Goal: Information Seeking & Learning: Learn about a topic

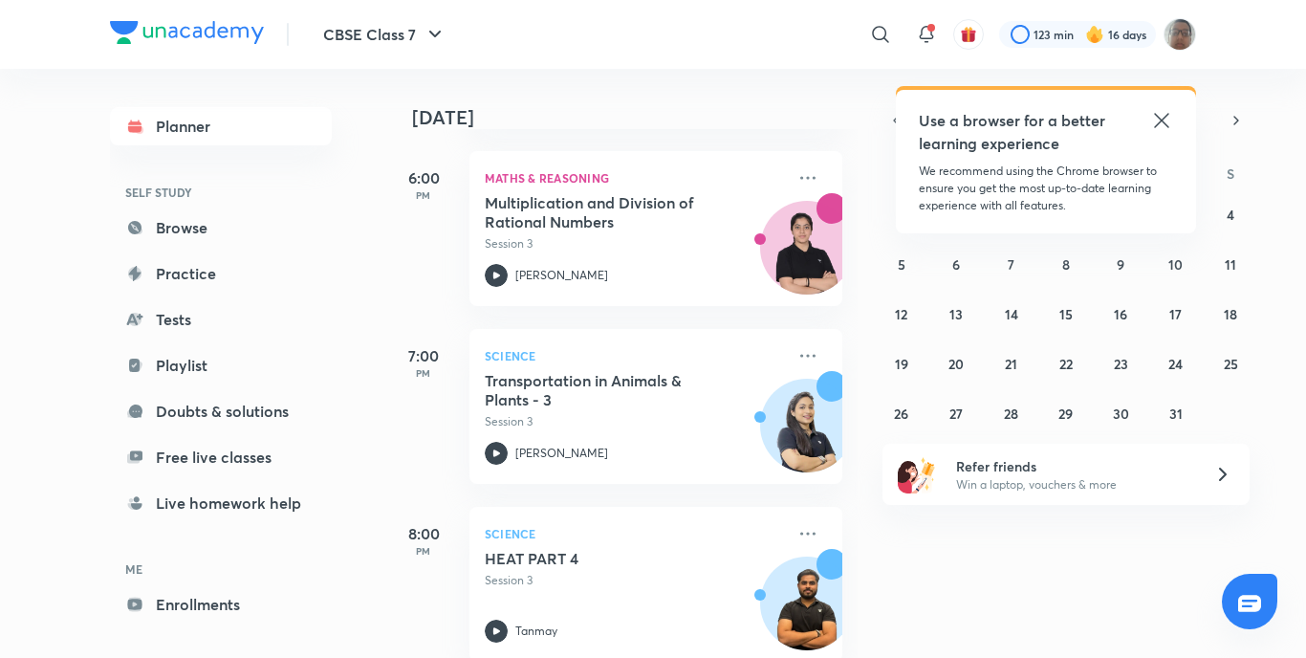
scroll to position [858, 0]
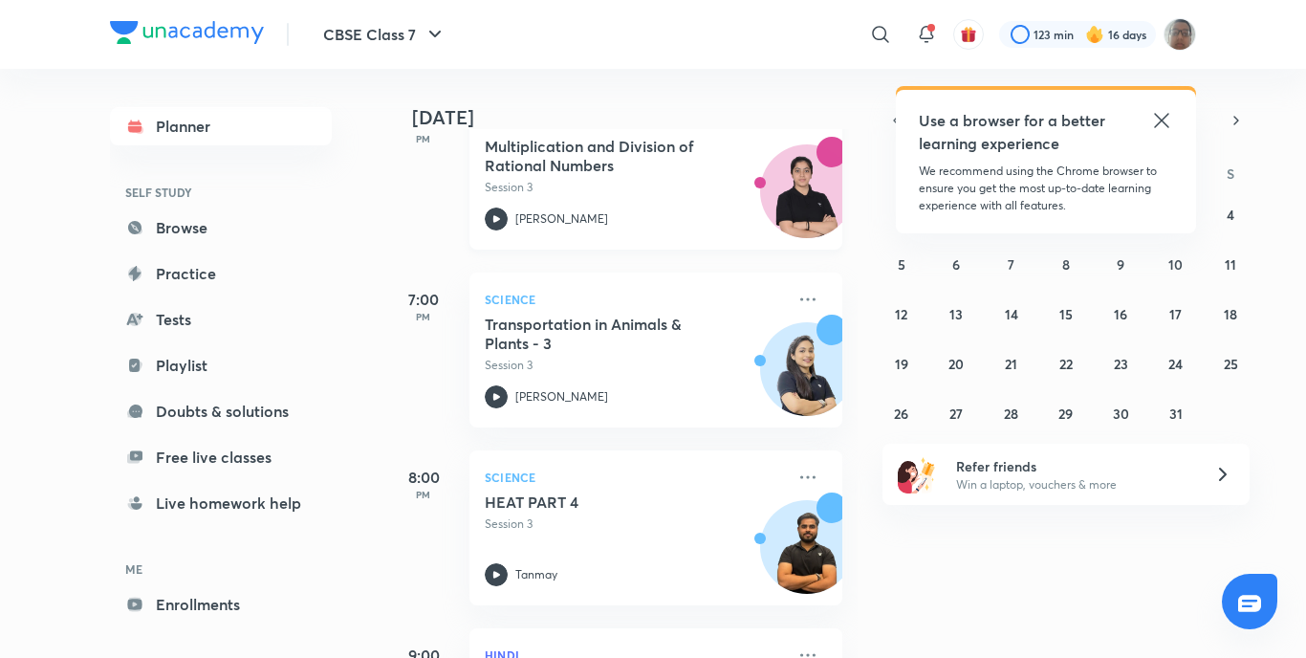
click at [557, 208] on div "Yashika Arora" at bounding box center [635, 218] width 300 height 23
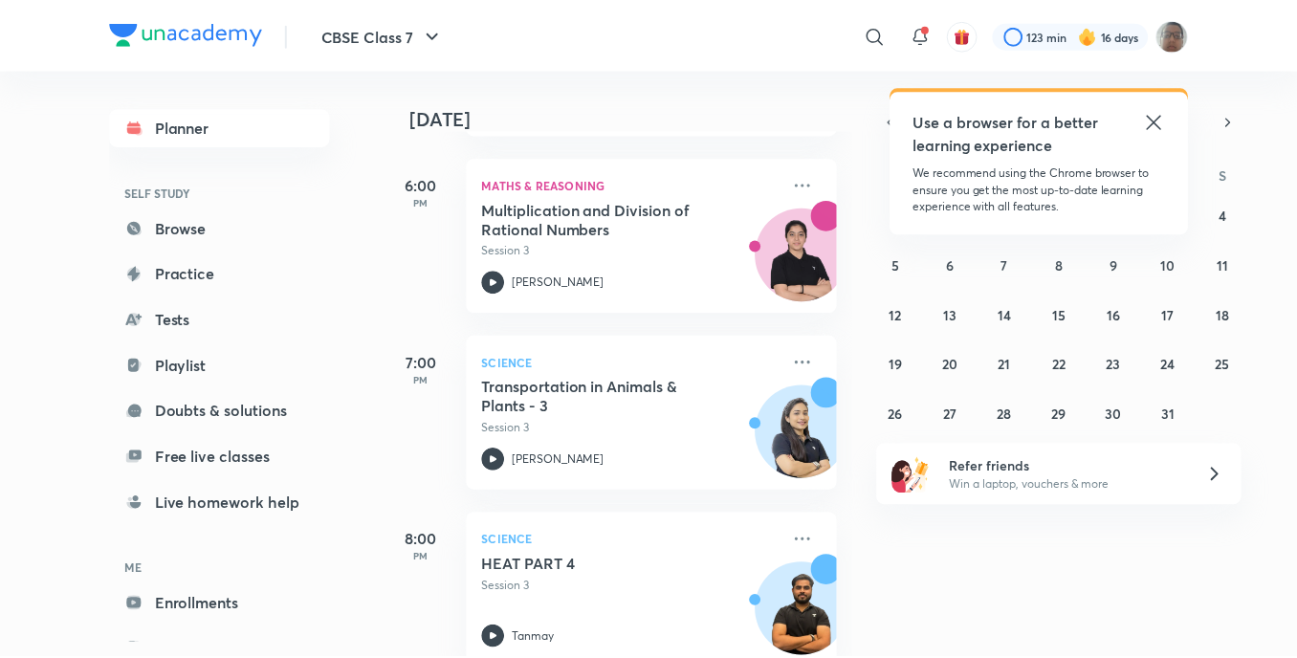
scroll to position [762, 0]
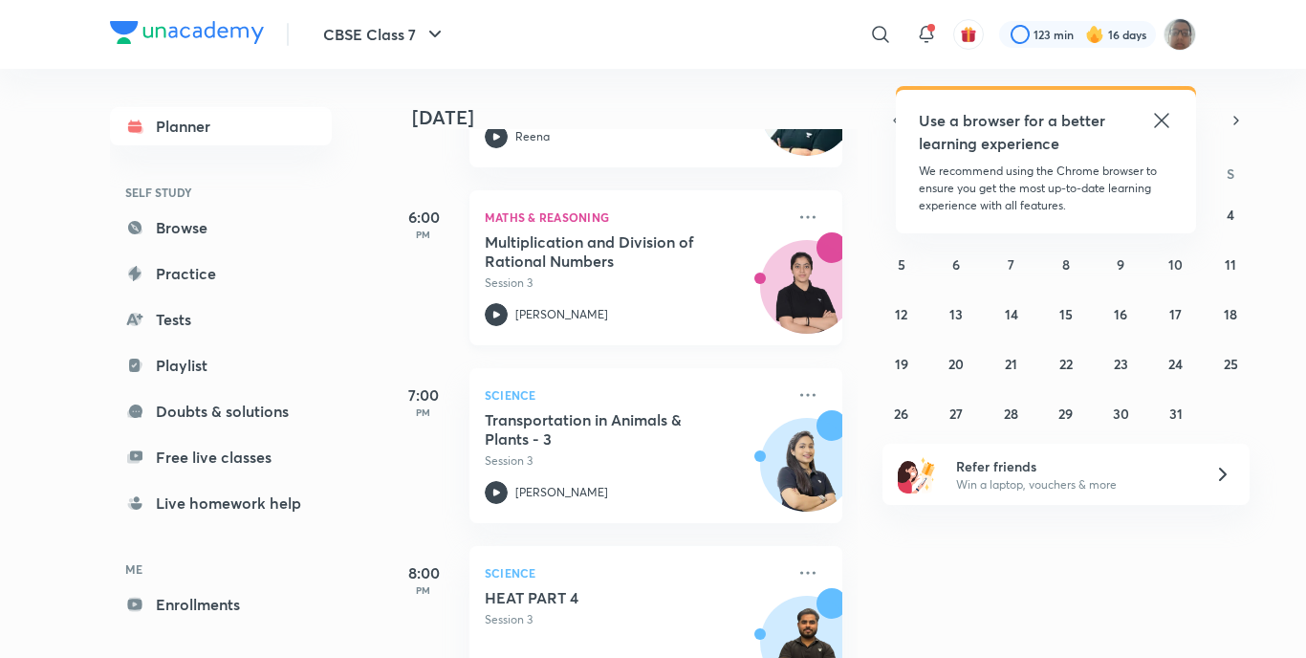
click at [571, 303] on div "Yashika Arora" at bounding box center [635, 314] width 300 height 23
click at [800, 216] on icon at bounding box center [807, 216] width 15 height 3
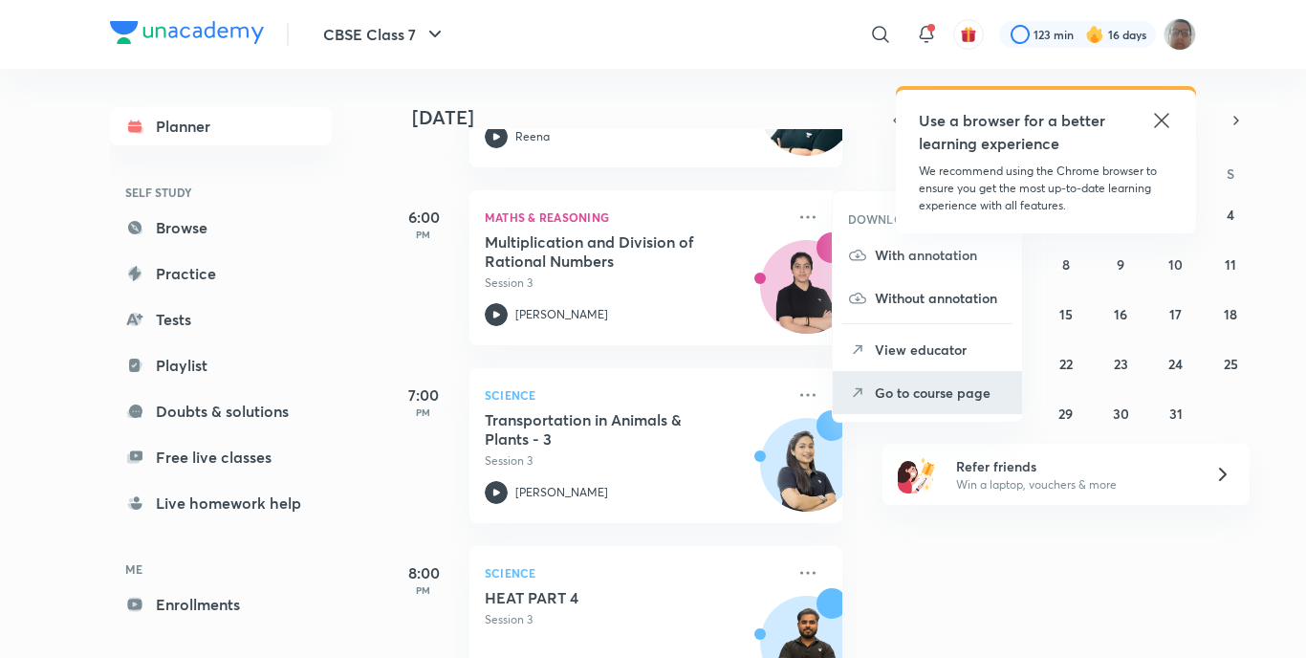
click at [897, 387] on p "Go to course page" at bounding box center [941, 392] width 132 height 20
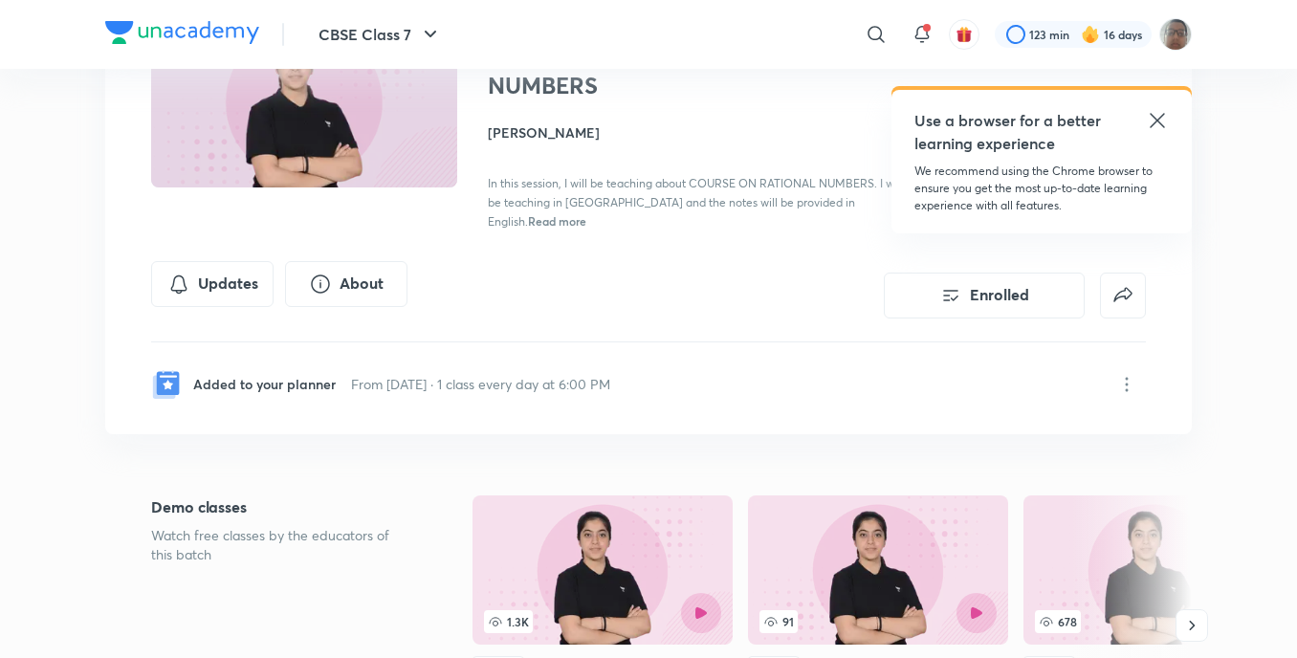
scroll to position [191, 0]
click at [1124, 373] on icon at bounding box center [1126, 384] width 23 height 23
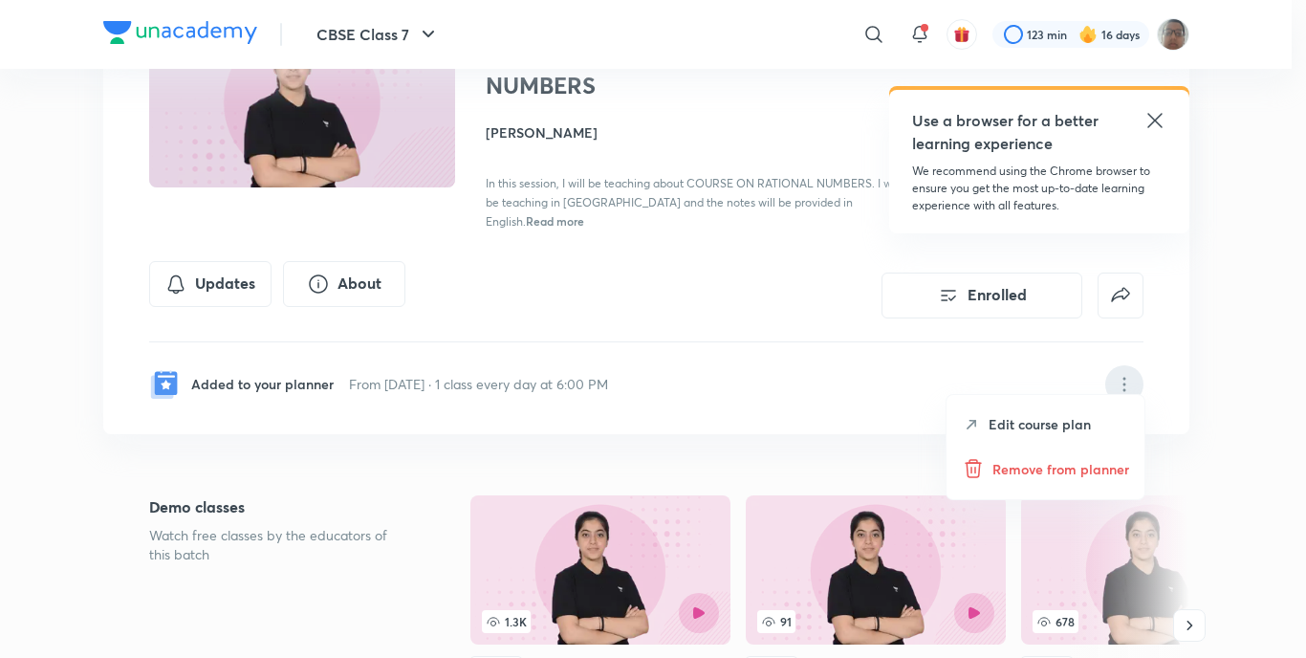
click at [1085, 461] on p "Remove from planner" at bounding box center [1061, 469] width 137 height 20
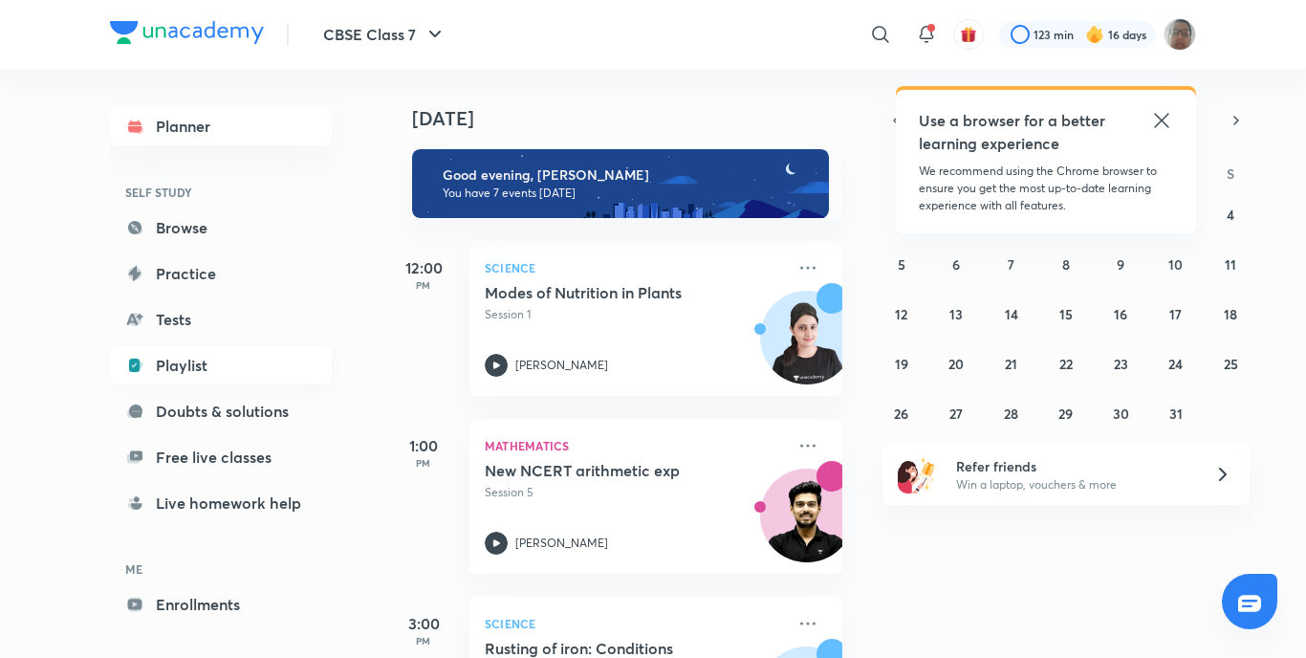
click at [226, 357] on link "Playlist" at bounding box center [221, 365] width 222 height 38
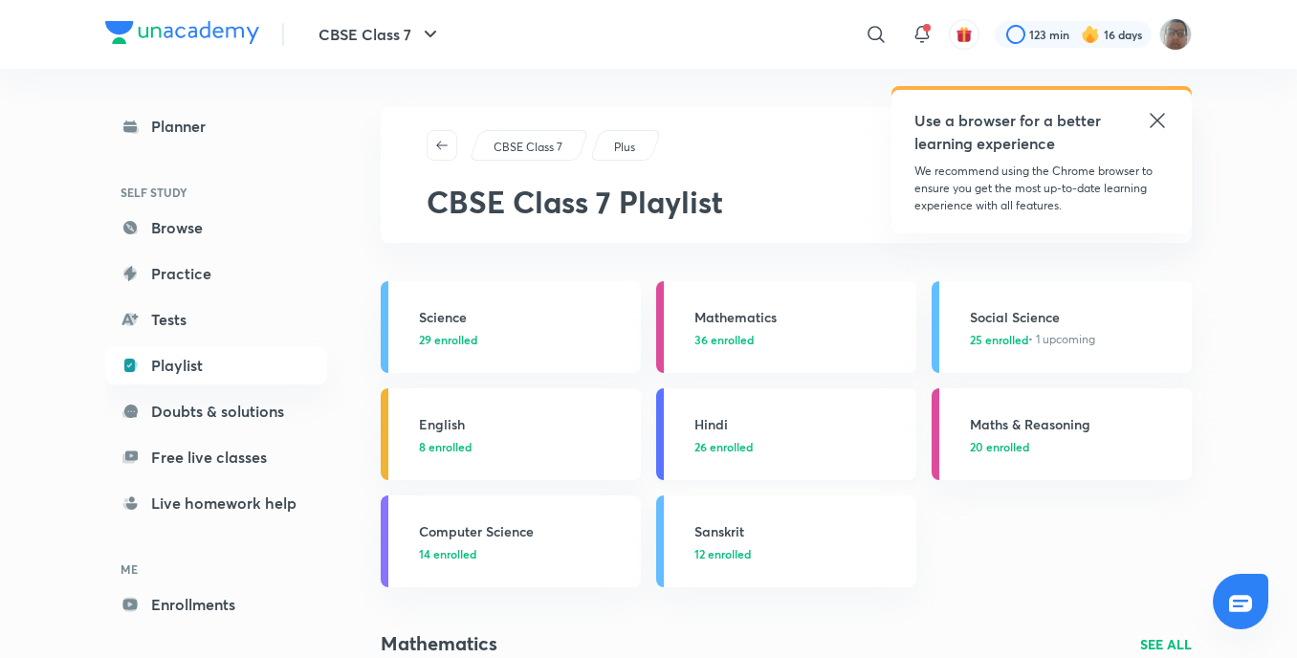
click at [659, 440] on link "Hindi 26 enrolled" at bounding box center [786, 434] width 260 height 92
click at [666, 440] on link "Hindi 26 enrolled" at bounding box center [786, 434] width 260 height 92
click at [673, 437] on link "Hindi 26 enrolled" at bounding box center [786, 434] width 260 height 92
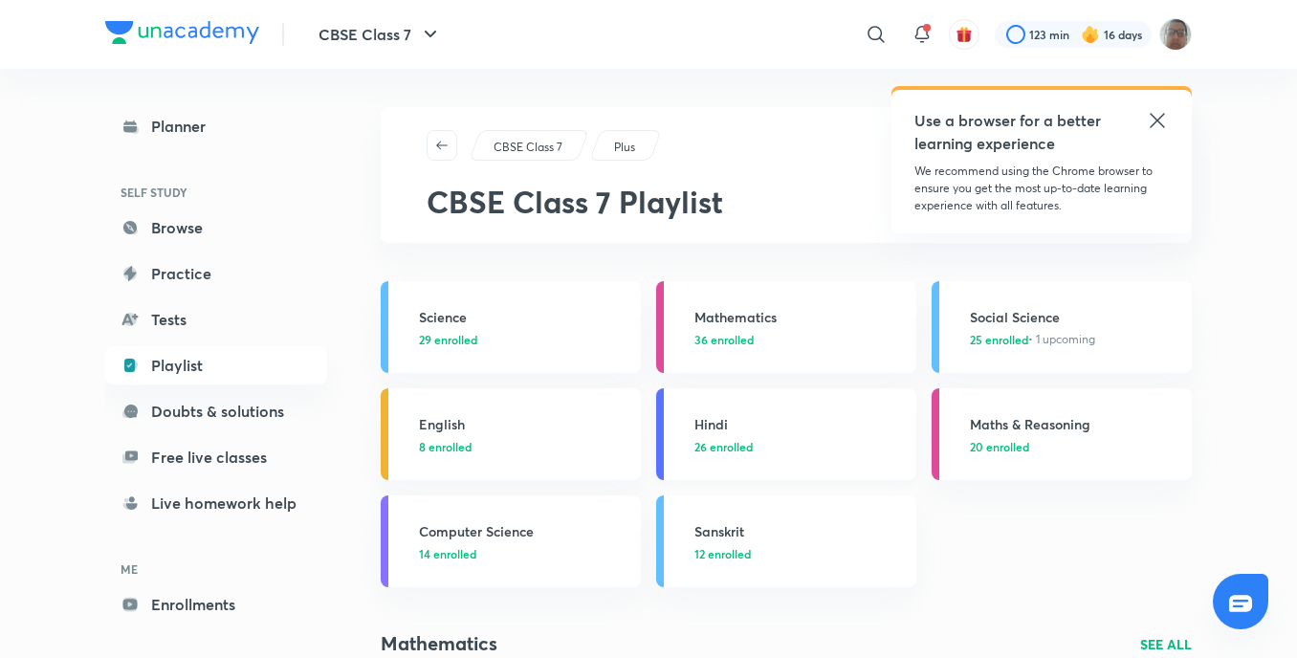
click at [673, 437] on link "Hindi 26 enrolled" at bounding box center [786, 434] width 260 height 92
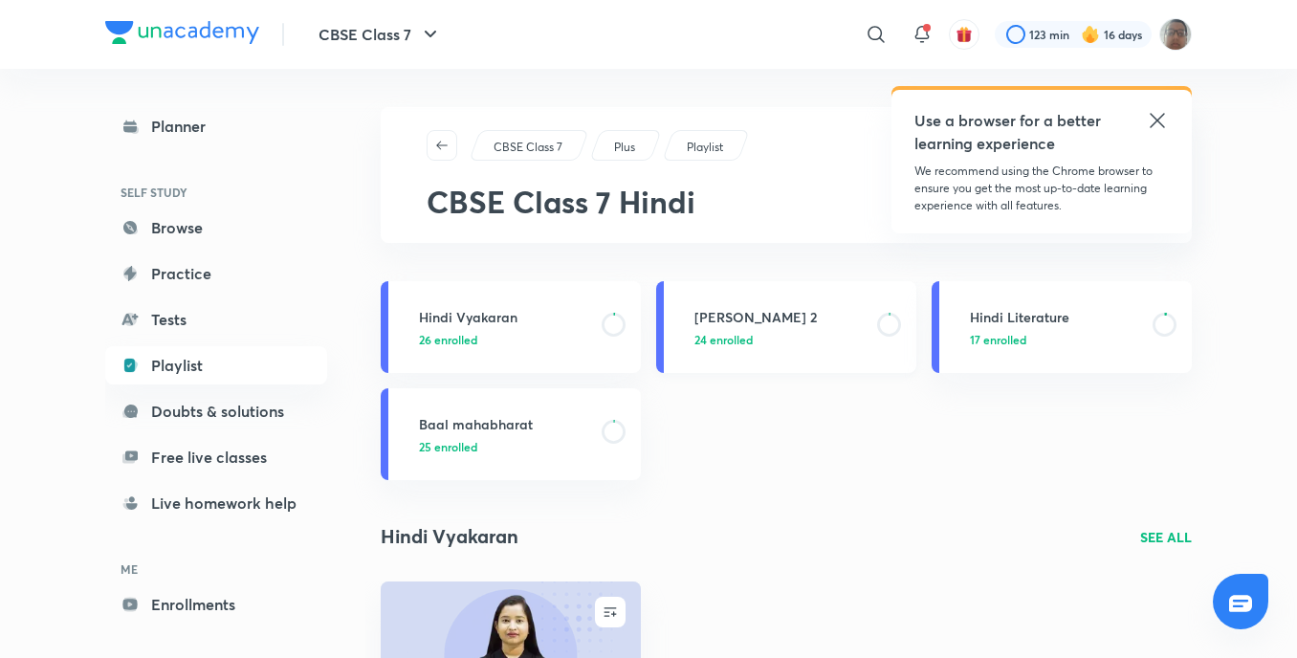
click at [741, 362] on link "Basant 2 24 enrolled" at bounding box center [786, 327] width 260 height 92
click at [719, 349] on link "Basant 2 24 enrolled" at bounding box center [786, 327] width 260 height 92
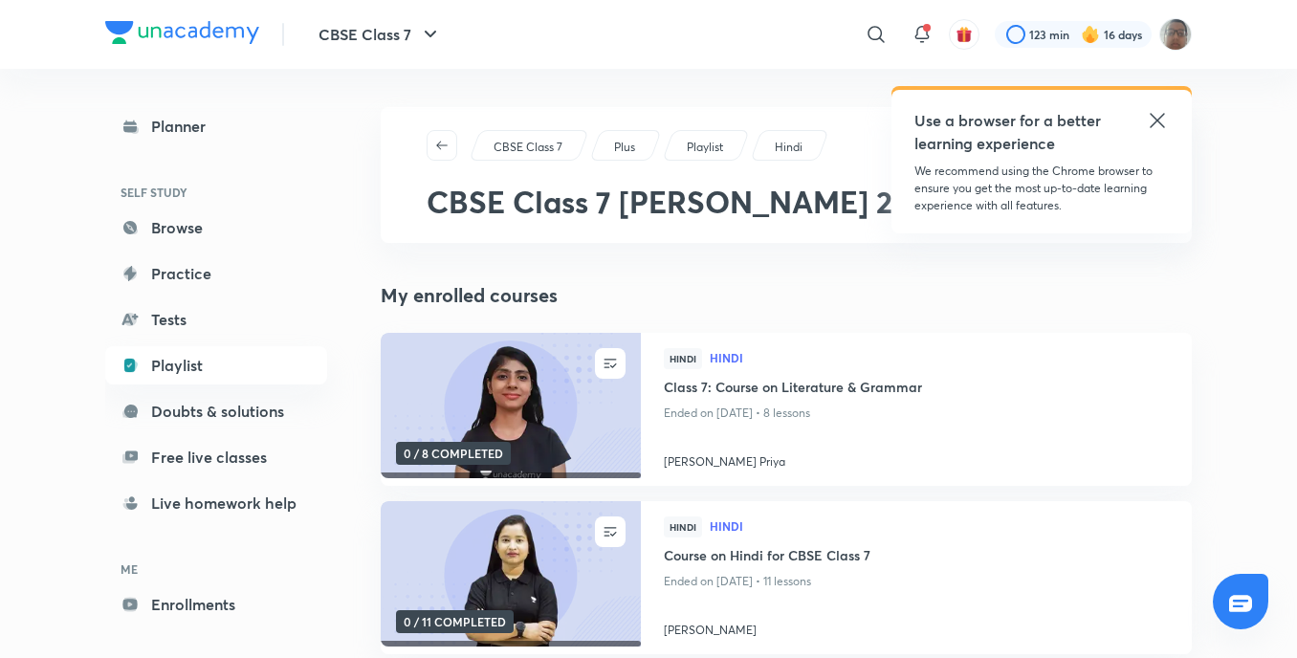
click at [1154, 129] on icon at bounding box center [1157, 120] width 23 height 23
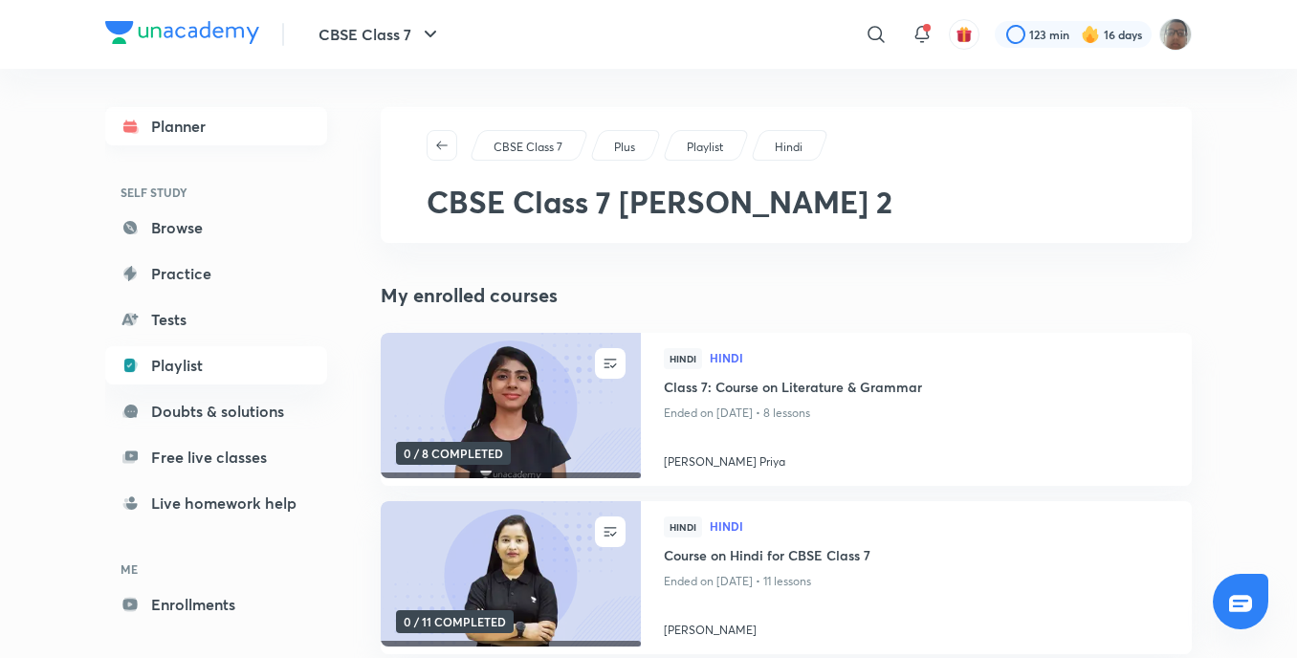
click at [238, 138] on link "Planner" at bounding box center [216, 126] width 222 height 38
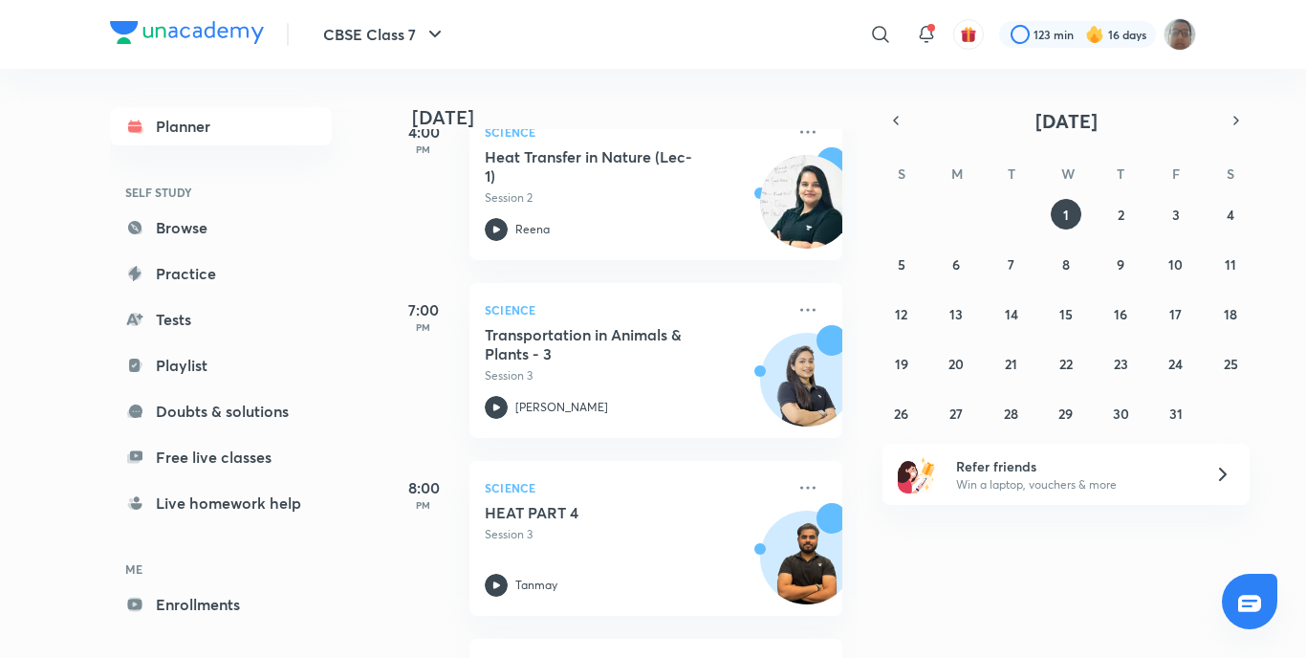
scroll to position [765, 0]
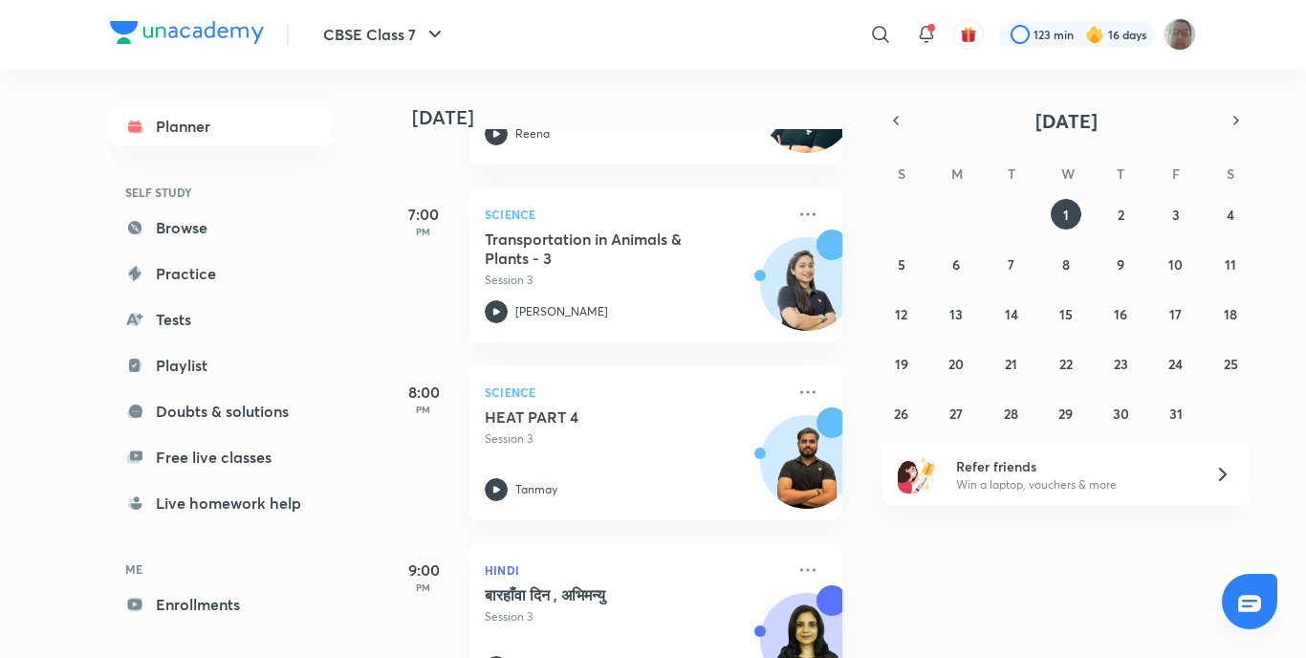
click at [290, 299] on div "Planner SELF STUDY Browse Practice Tests Playlist Doubts & solutions Free live …" at bounding box center [221, 388] width 222 height 562
click at [493, 306] on icon at bounding box center [496, 311] width 23 height 23
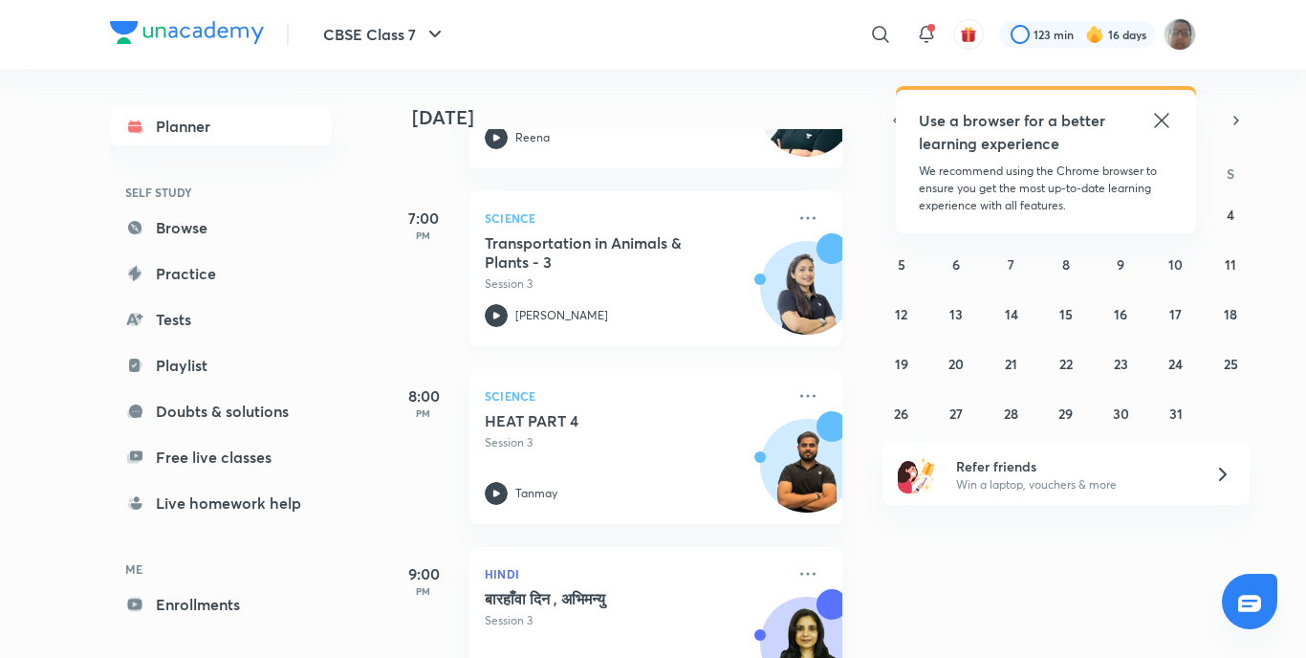
scroll to position [765, 0]
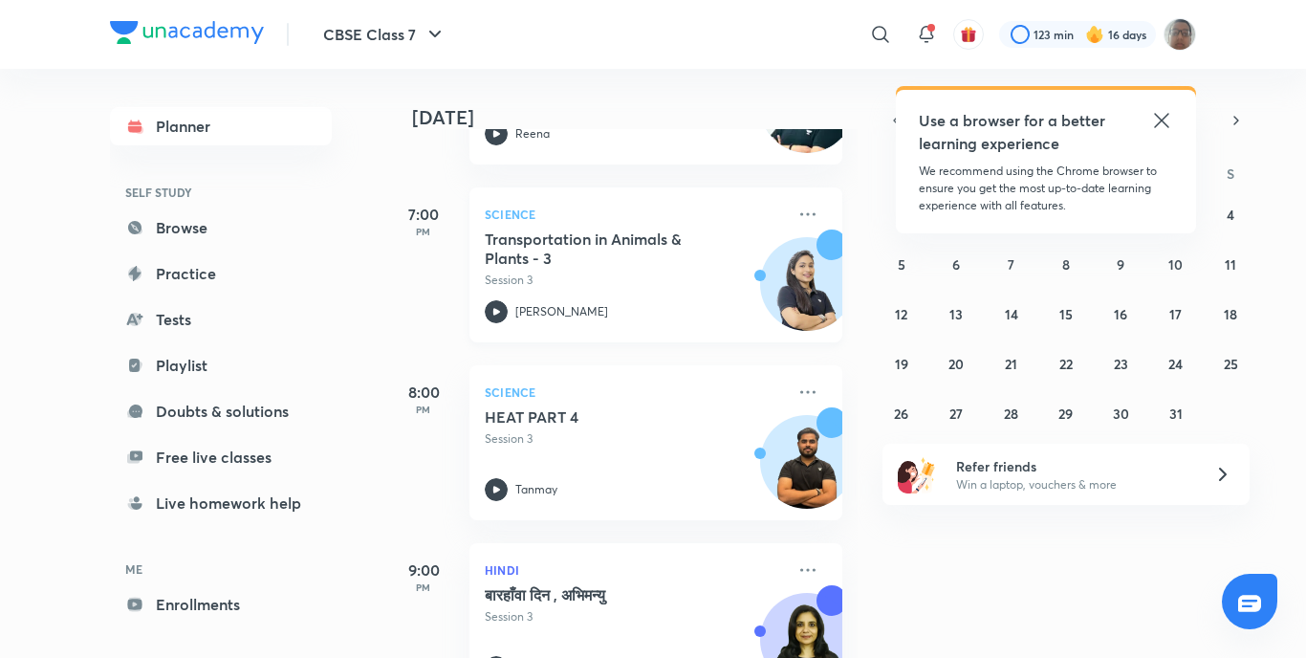
click at [495, 314] on icon at bounding box center [496, 311] width 7 height 7
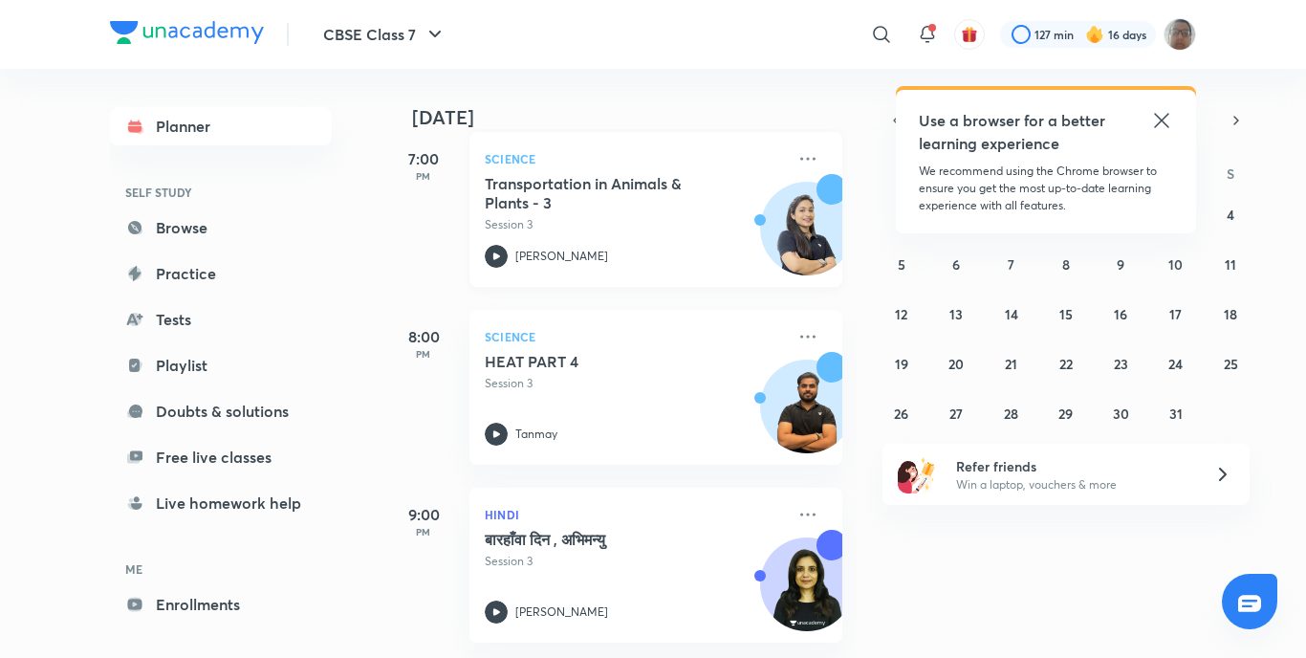
click at [491, 225] on div "Transportation in Animals & Plants - 3 Session 3 [PERSON_NAME][GEOGRAPHIC_DATA]" at bounding box center [635, 221] width 300 height 94
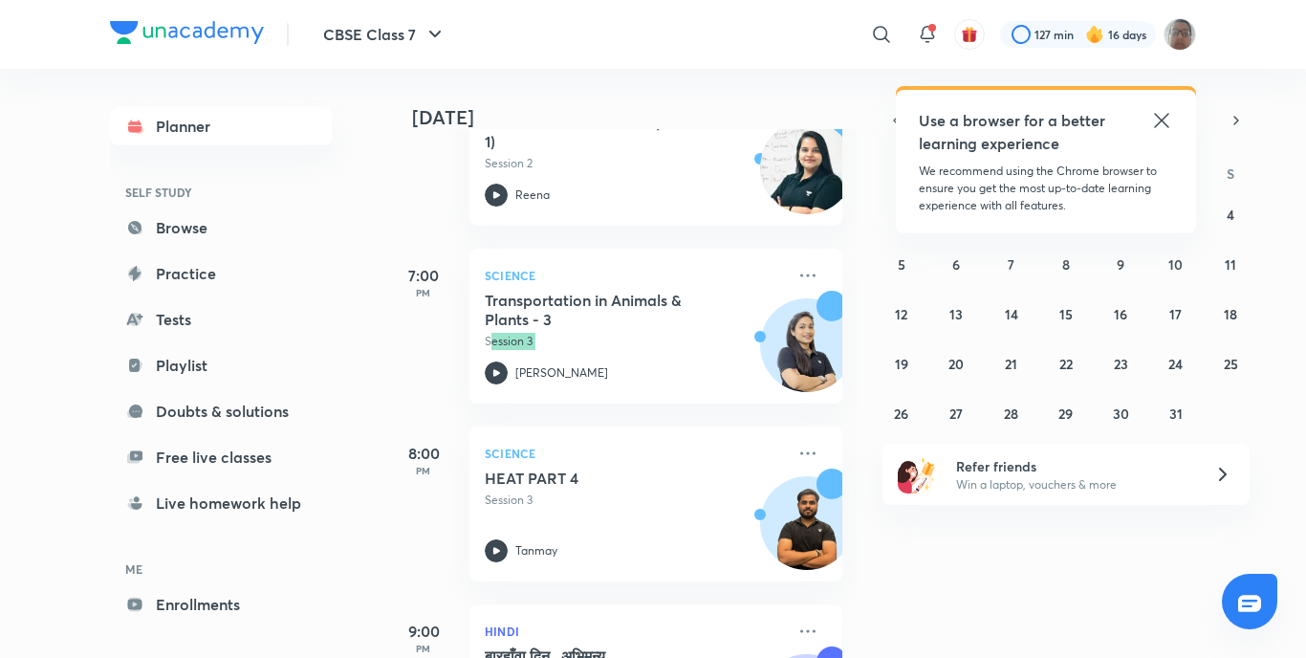
scroll to position [835, 0]
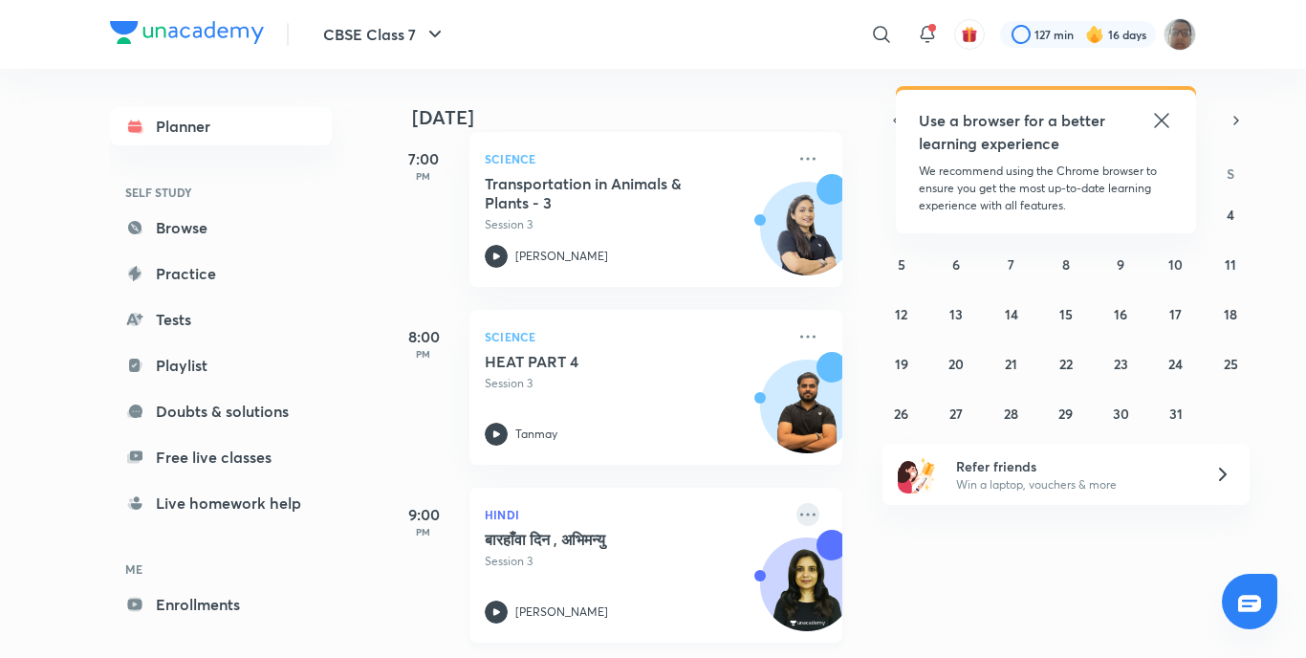
click at [797, 503] on icon at bounding box center [808, 514] width 23 height 23
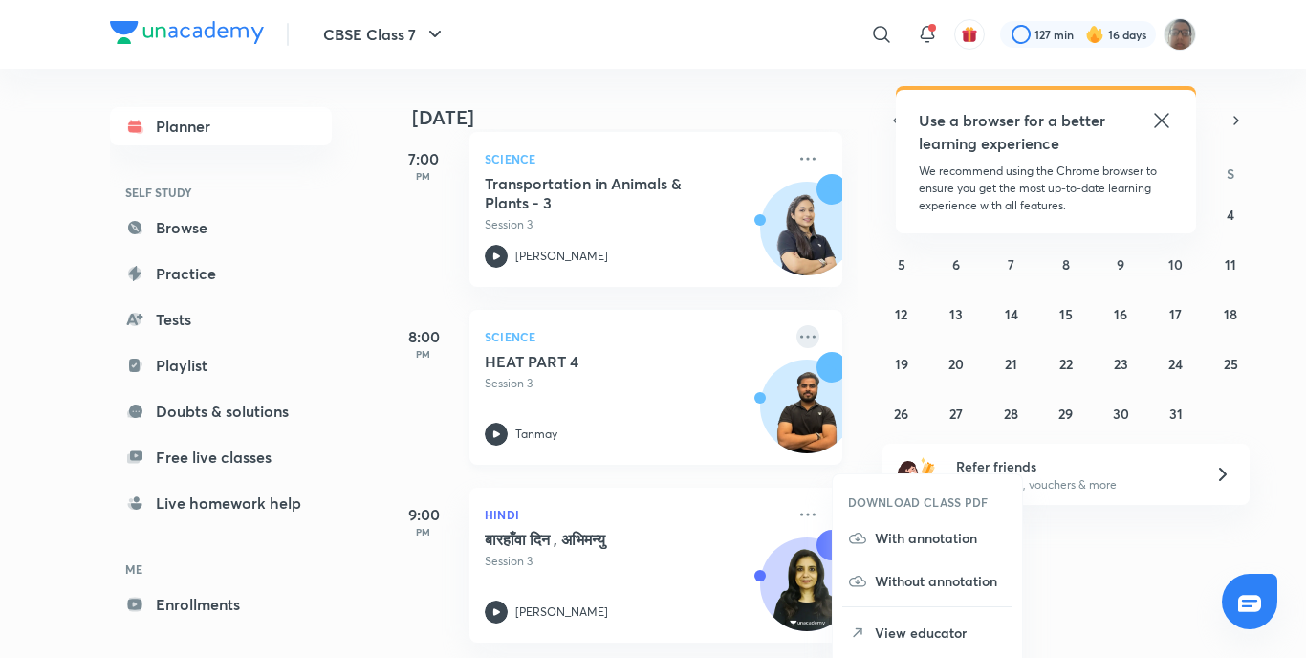
click at [797, 325] on icon at bounding box center [808, 336] width 23 height 23
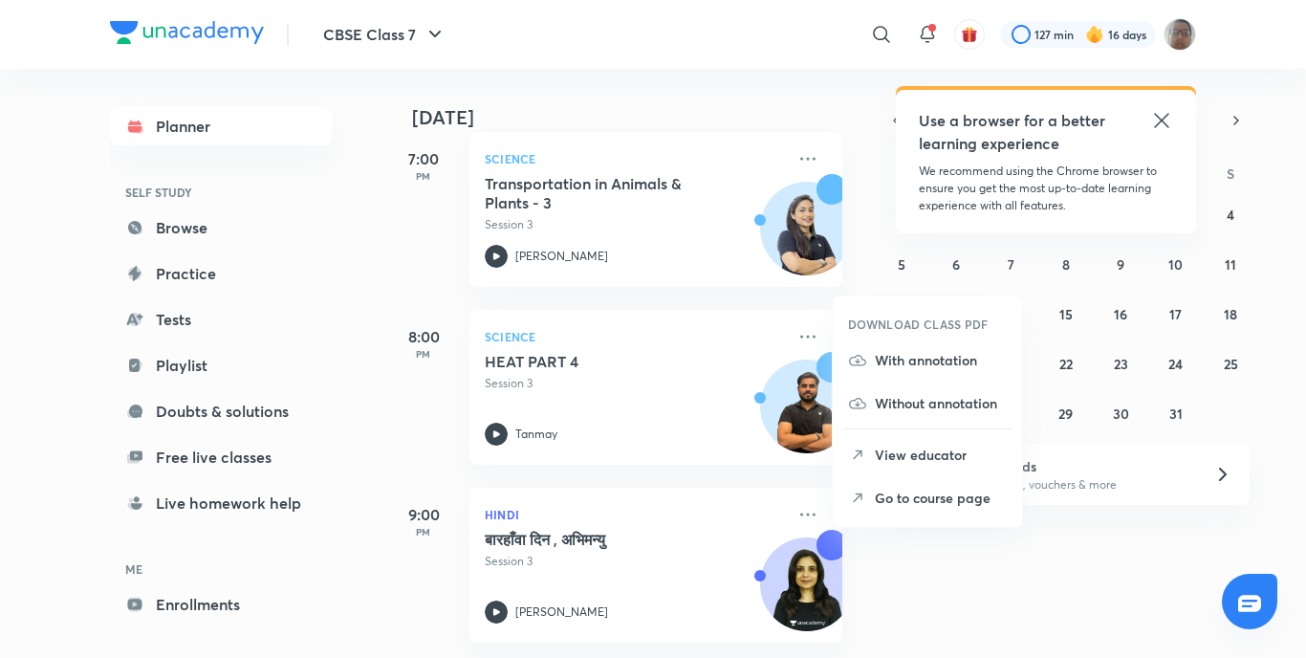
click at [883, 506] on p "Go to course page" at bounding box center [941, 498] width 132 height 20
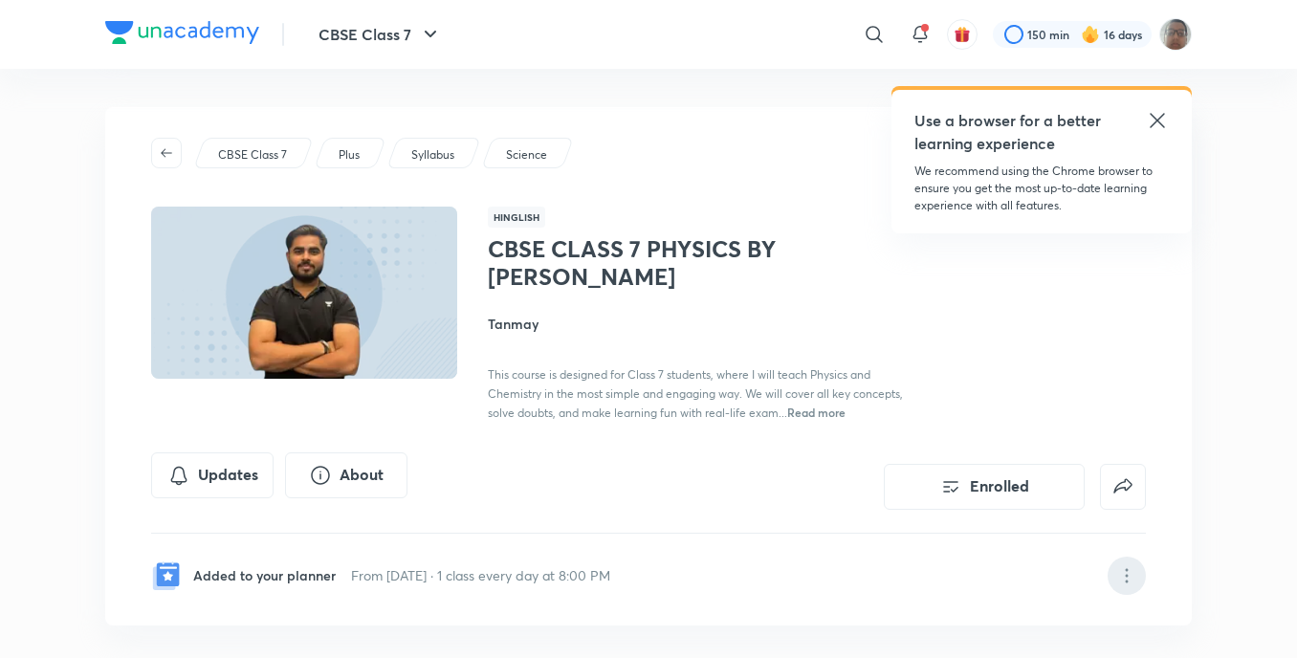
click at [1126, 570] on icon at bounding box center [1126, 569] width 3 height 3
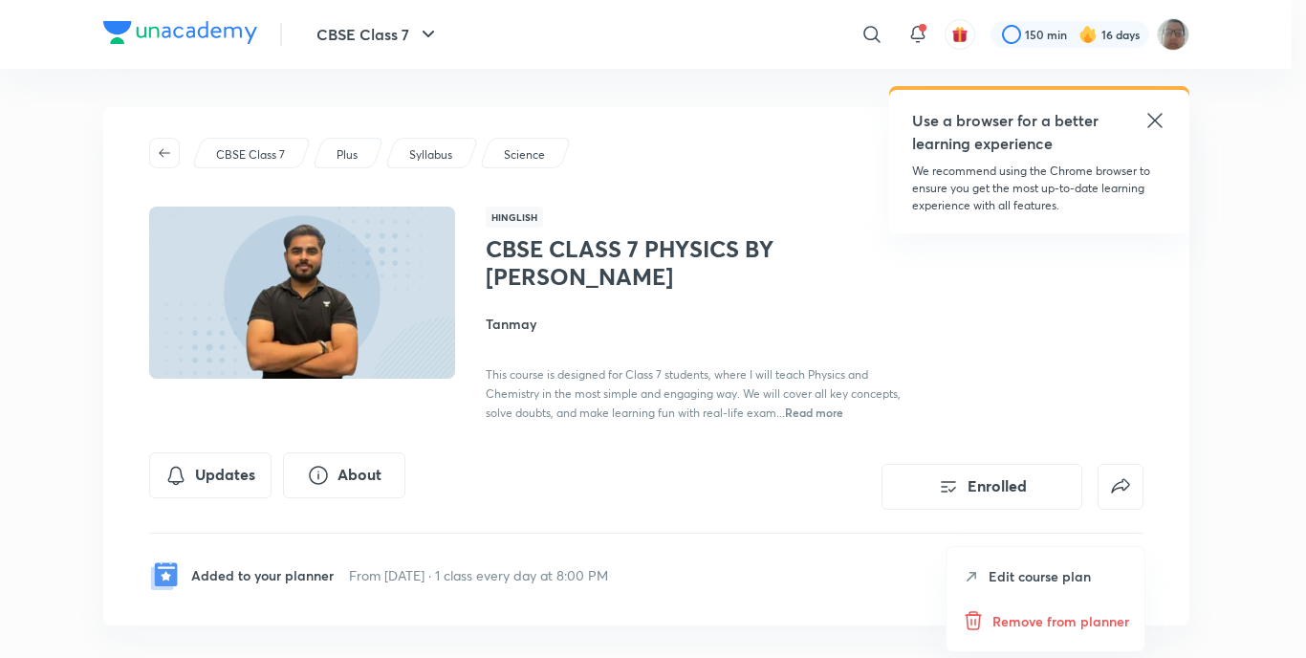
click at [1105, 622] on p "Remove from planner" at bounding box center [1061, 621] width 137 height 20
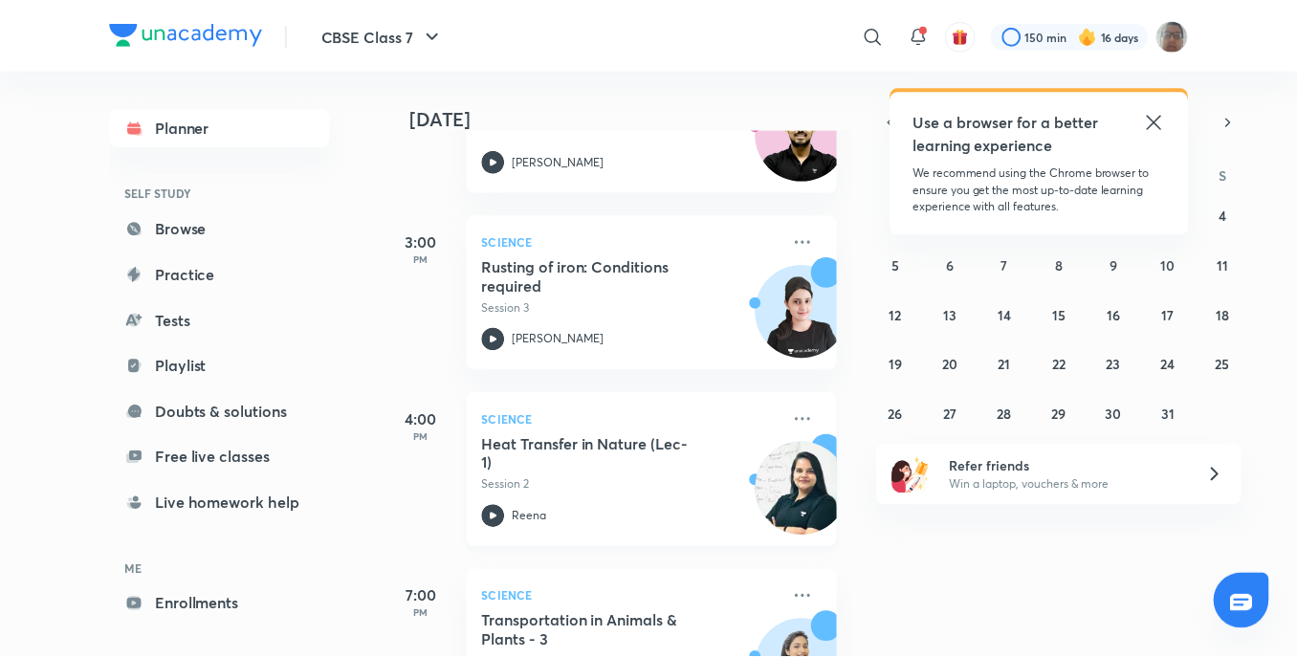
scroll to position [657, 0]
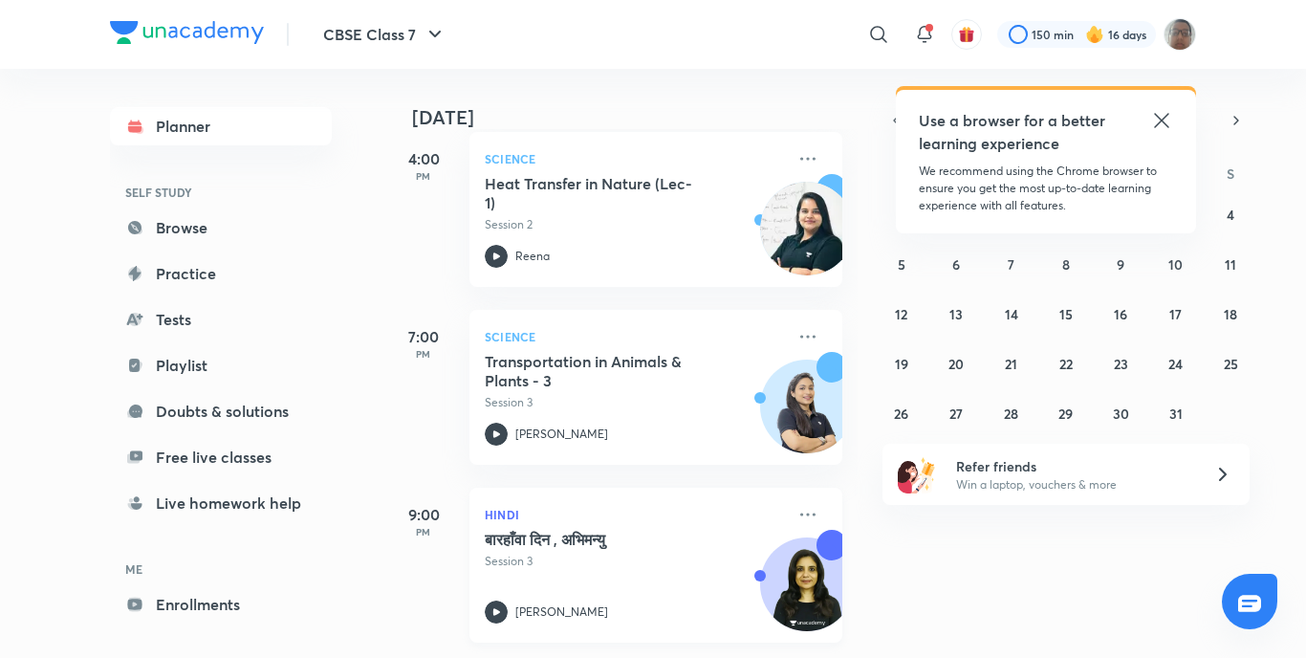
click at [789, 513] on div "Hindi बारहाँवा दिन , अभिमन्यु Session 3 [PERSON_NAME]" at bounding box center [656, 565] width 373 height 155
click at [797, 508] on icon at bounding box center [808, 514] width 23 height 23
click at [800, 509] on icon at bounding box center [808, 514] width 23 height 23
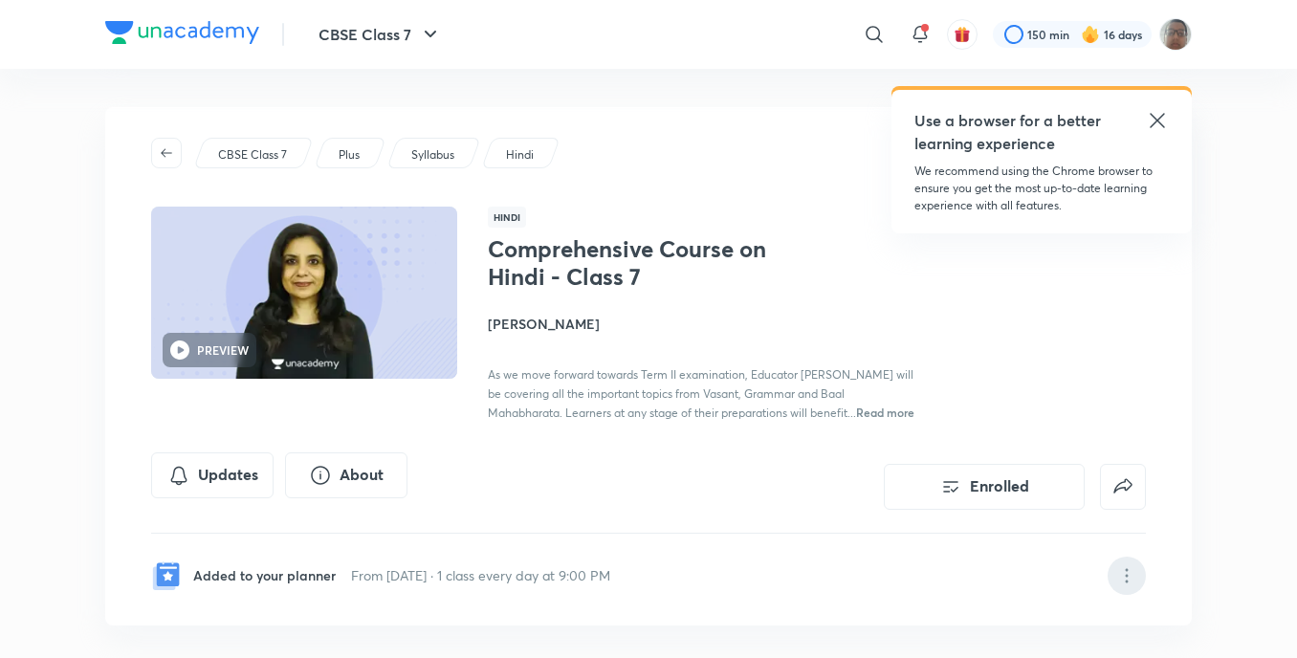
click at [1134, 569] on icon at bounding box center [1126, 575] width 23 height 23
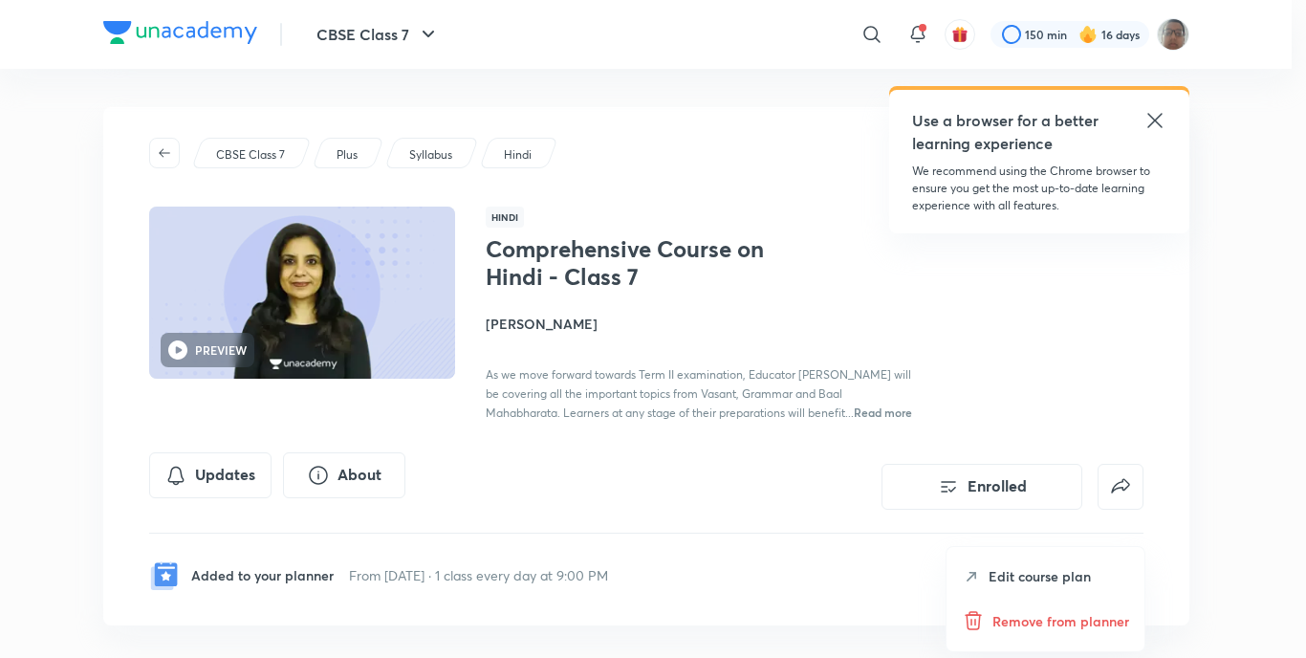
click at [1068, 632] on div "Remove from planner" at bounding box center [1046, 621] width 198 height 46
